Goal: Use online tool/utility: Utilize a website feature to perform a specific function

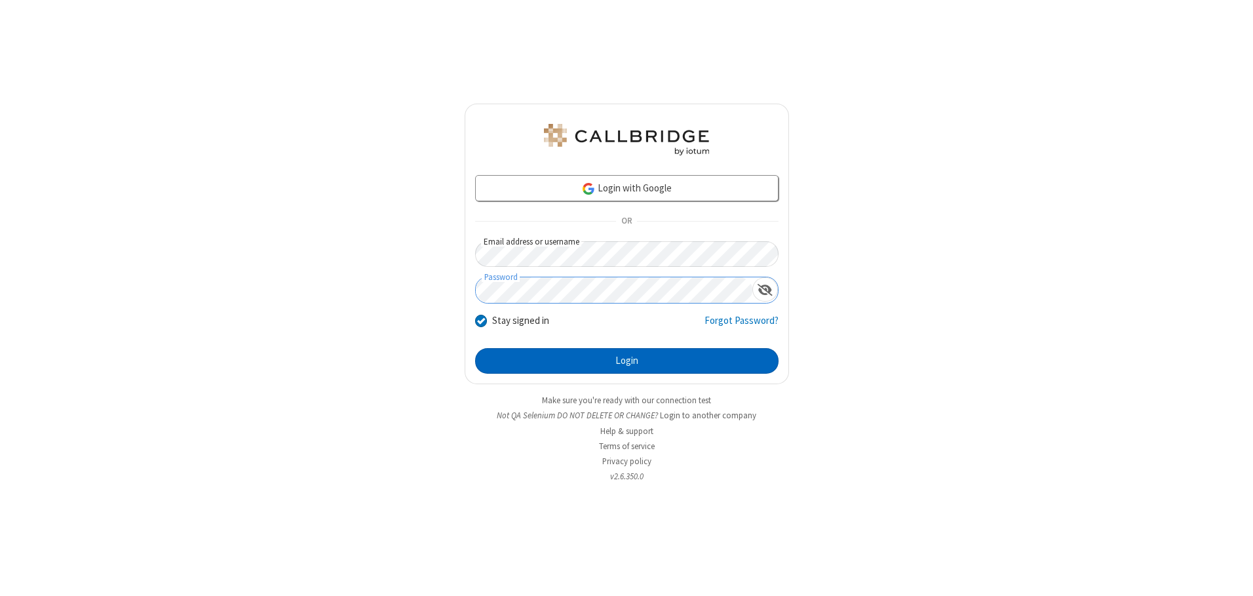
click at [626, 360] on button "Login" at bounding box center [626, 361] width 303 height 26
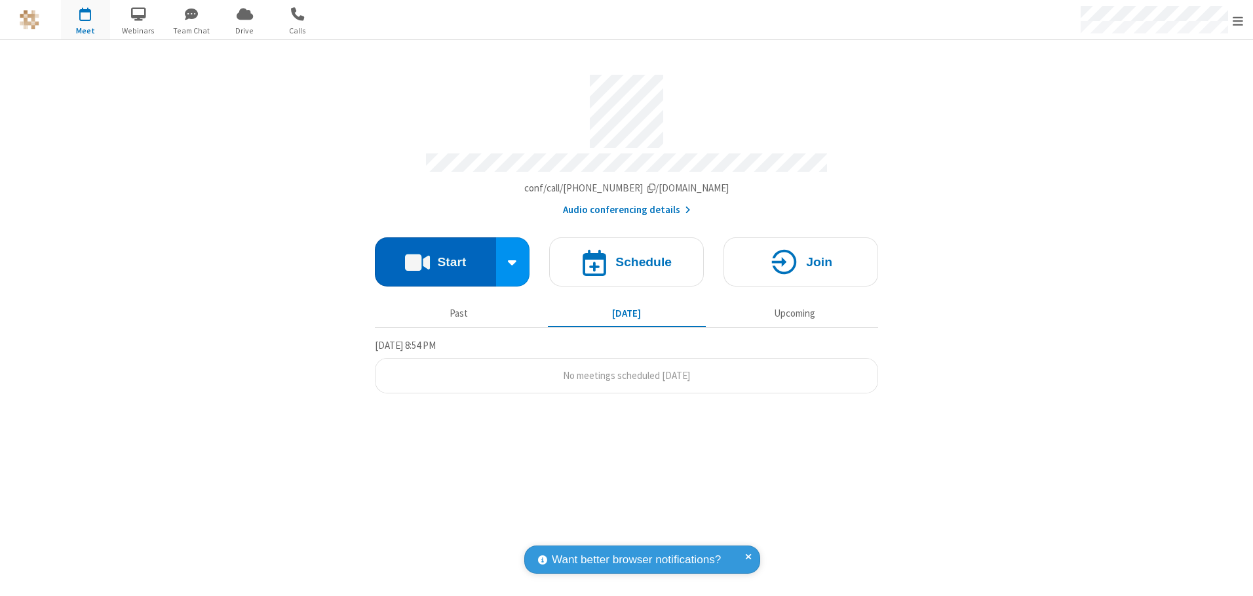
click at [435, 257] on button "Start" at bounding box center [435, 261] width 121 height 49
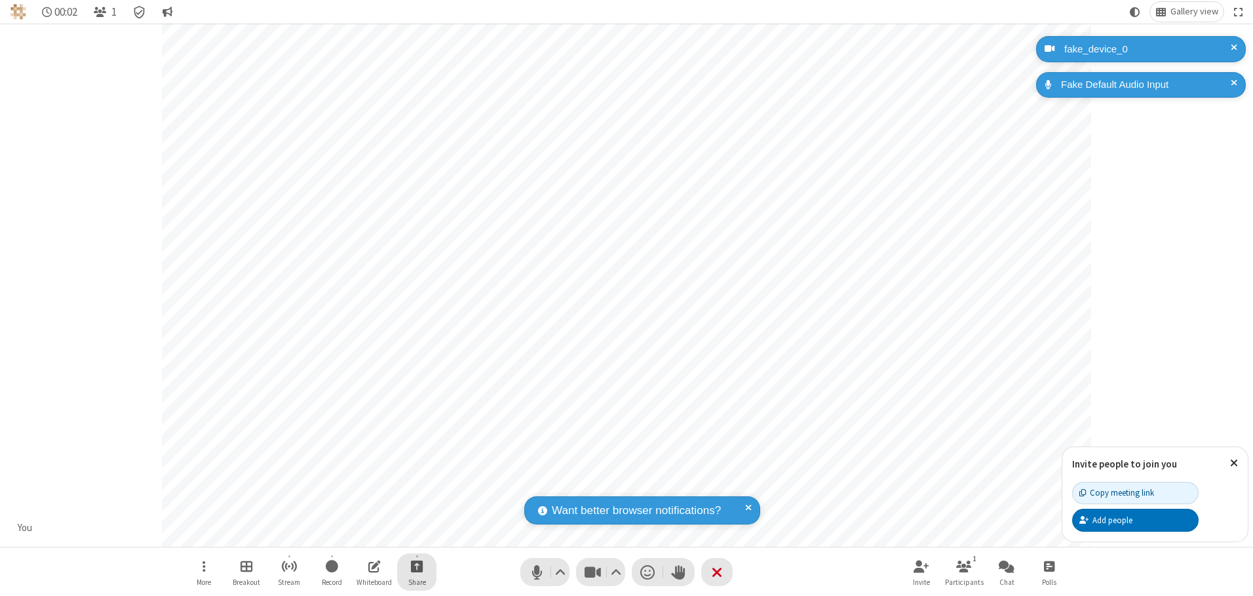
click at [417, 565] on span "Start sharing" at bounding box center [417, 566] width 12 height 16
click at [416, 486] on span "Share additional camera" at bounding box center [424, 488] width 97 height 11
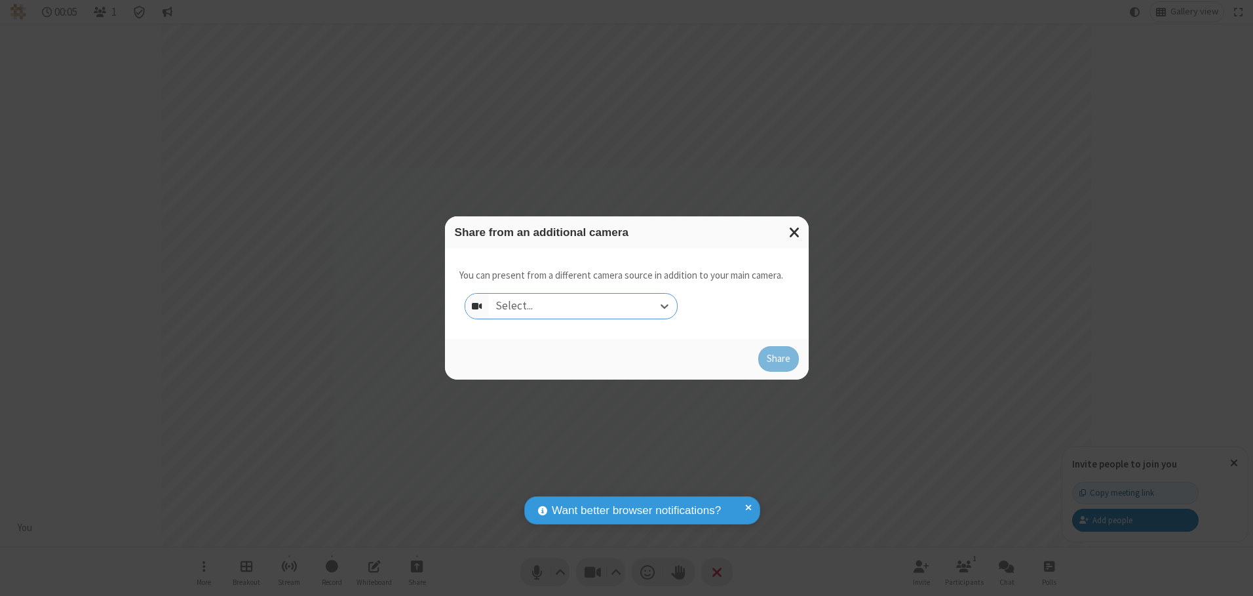
click at [583, 305] on div "Select..." at bounding box center [583, 306] width 188 height 25
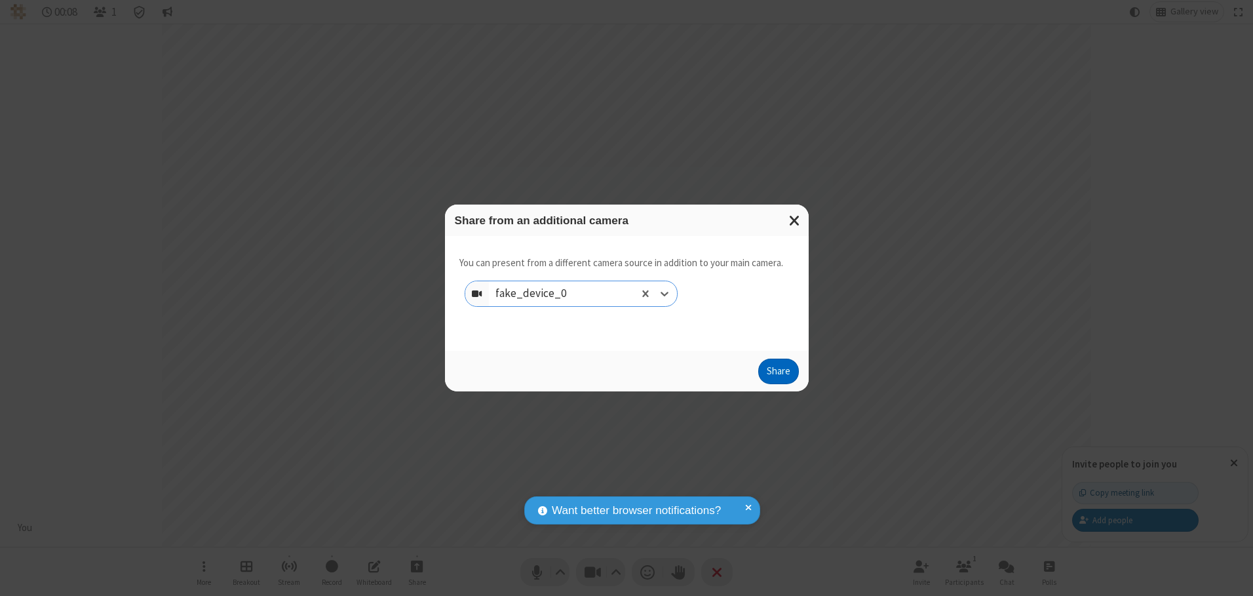
click at [778, 374] on button "Share" at bounding box center [778, 371] width 41 height 26
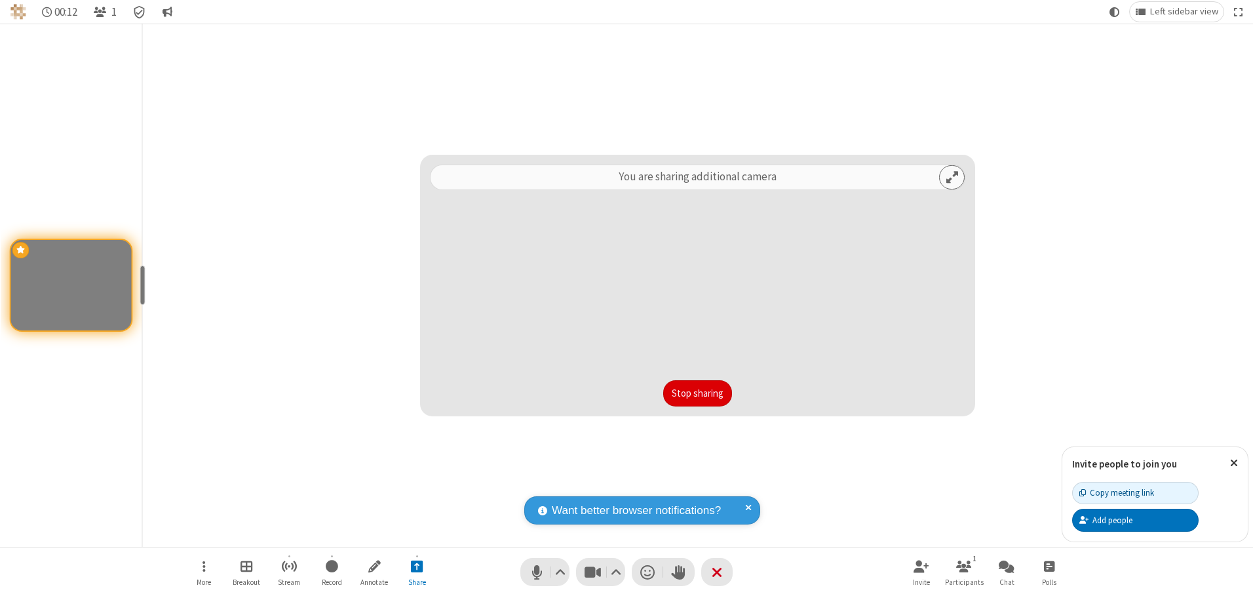
click at [697, 392] on button "Stop sharing" at bounding box center [697, 393] width 69 height 26
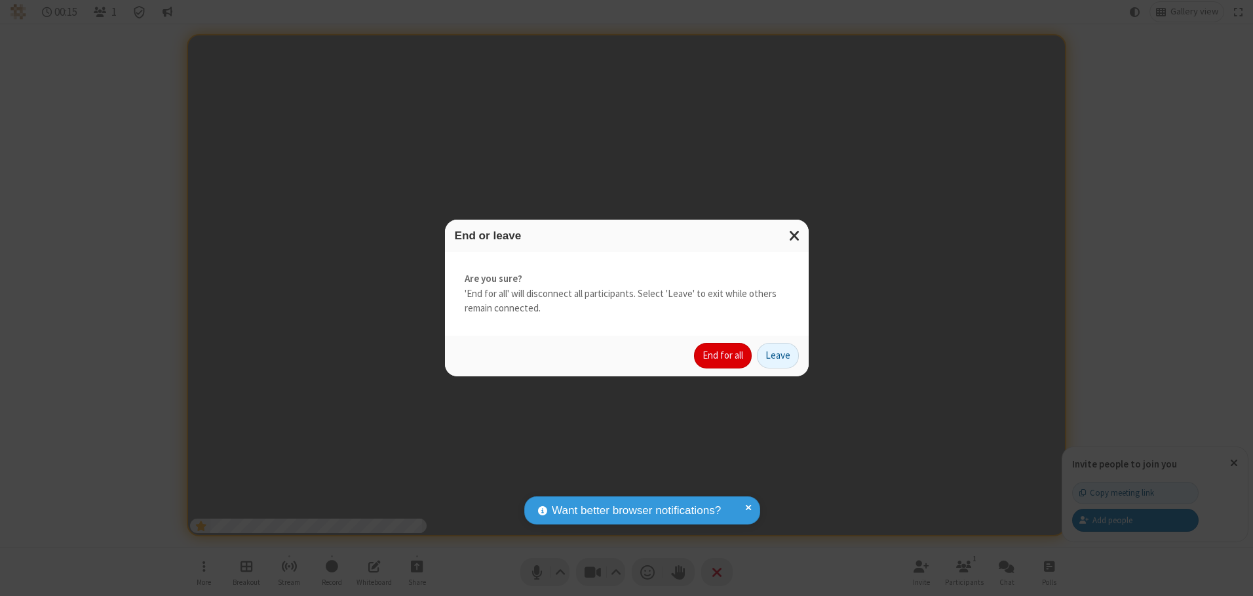
click at [723, 355] on button "End for all" at bounding box center [723, 356] width 58 height 26
